Goal: Register for event/course

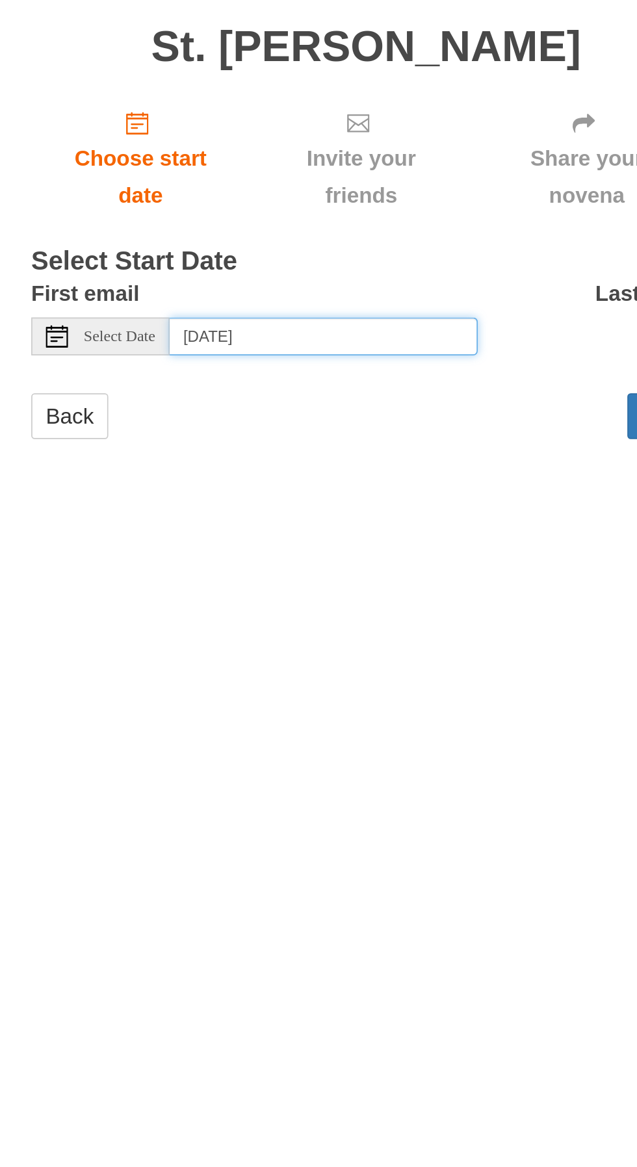
click at [242, 279] on input "[DATE]" at bounding box center [293, 290] width 179 height 22
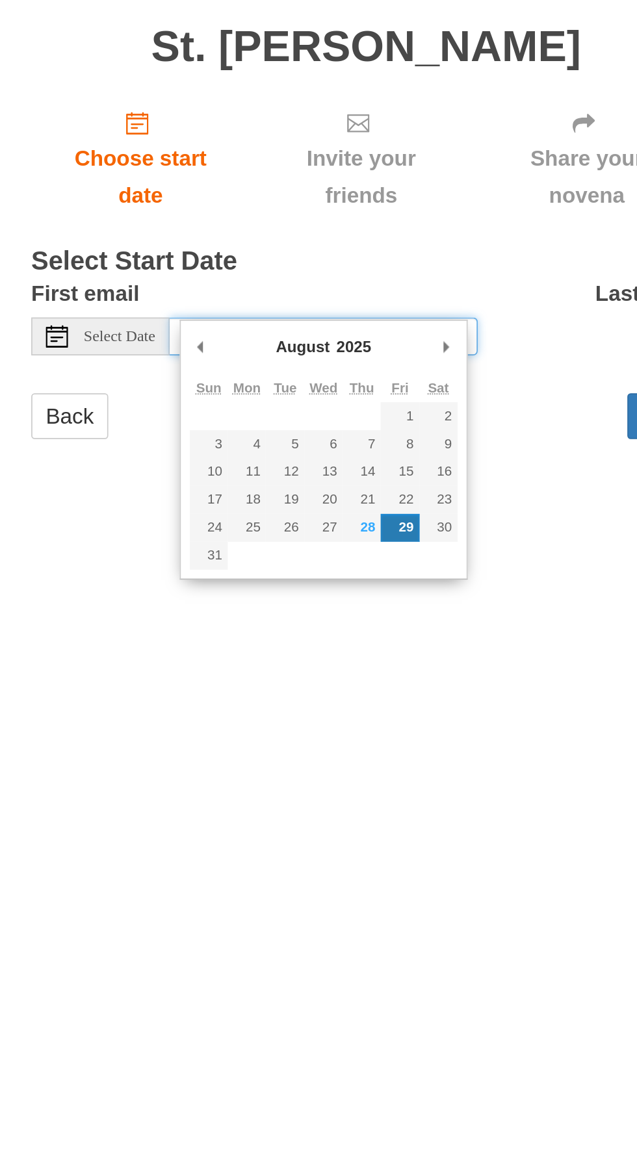
type input "[DATE]"
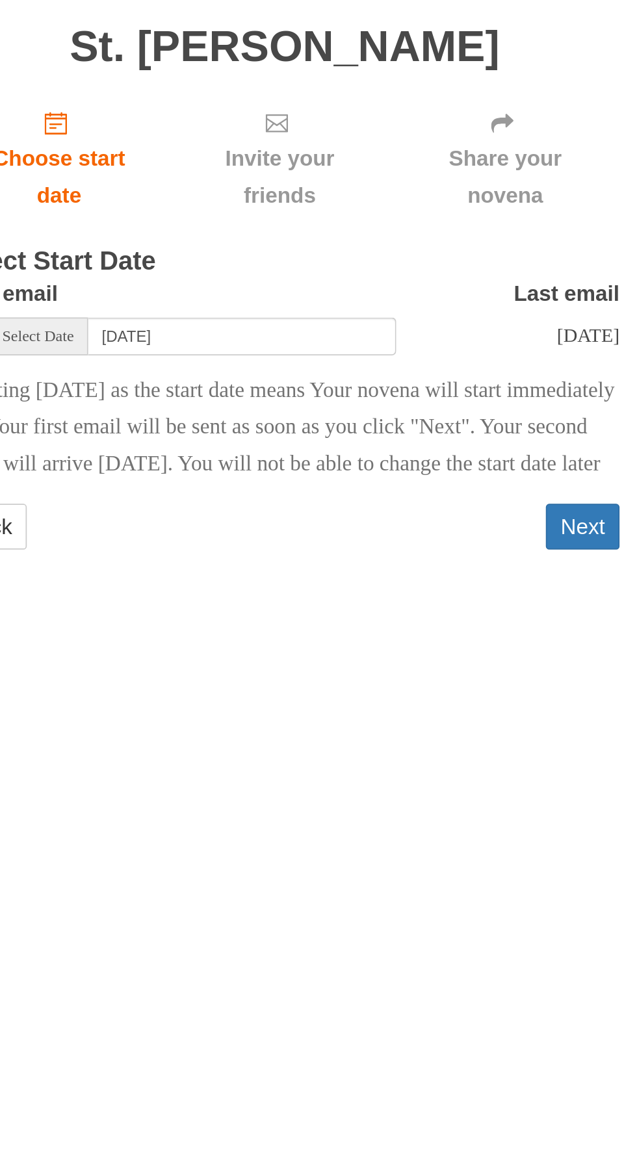
click at [493, 411] on button "Next" at bounding box center [492, 401] width 43 height 27
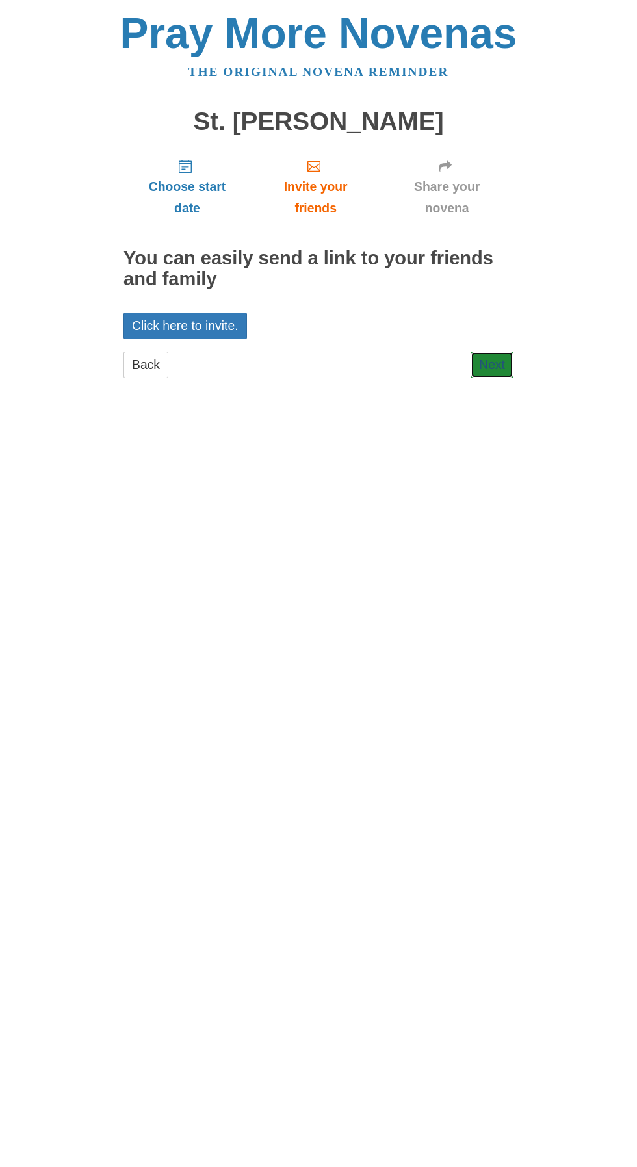
click at [488, 352] on link "Next" at bounding box center [492, 365] width 43 height 27
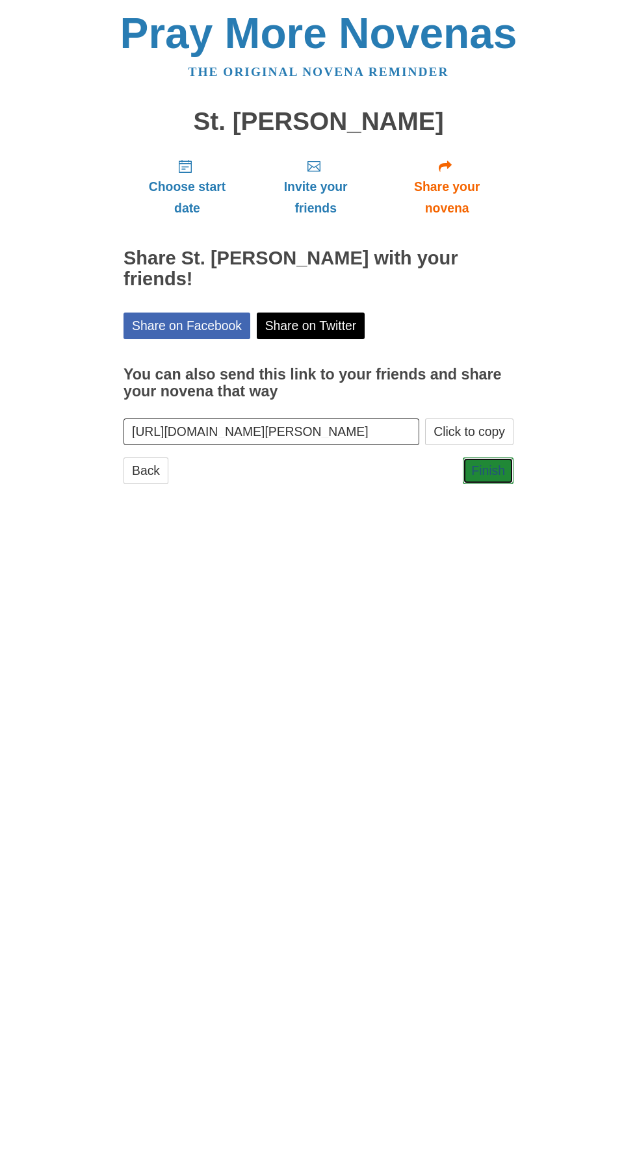
click at [482, 458] on link "Finish" at bounding box center [488, 471] width 51 height 27
